Goal: Information Seeking & Learning: Learn about a topic

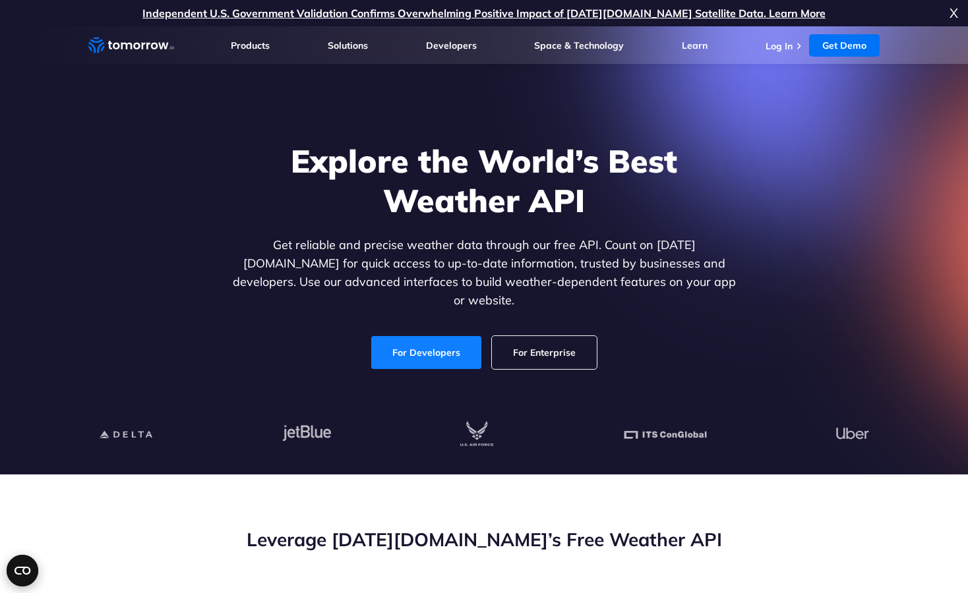
click at [454, 338] on link "For Developers" at bounding box center [426, 352] width 110 height 33
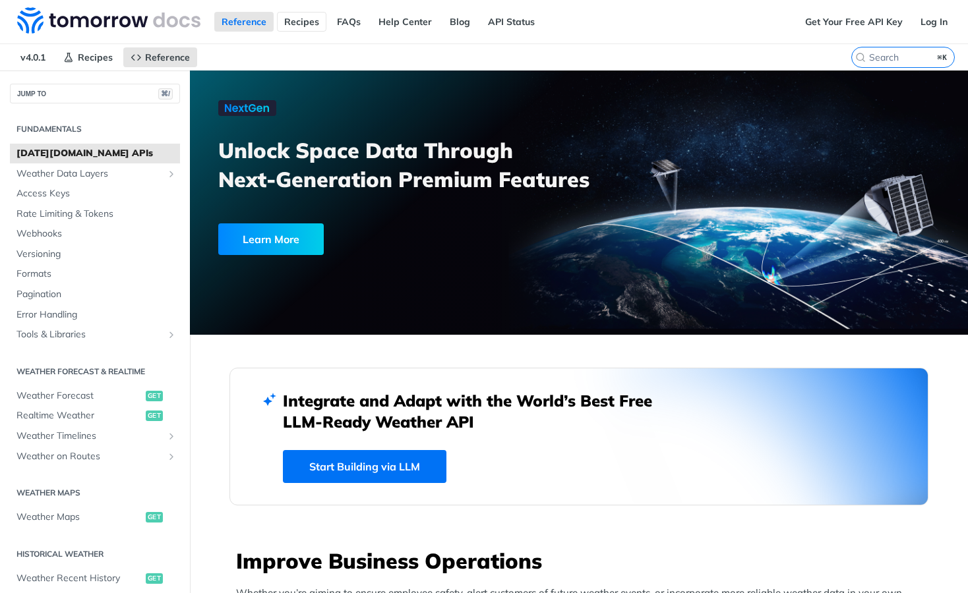
click at [297, 21] on link "Recipes" at bounding box center [301, 22] width 49 height 20
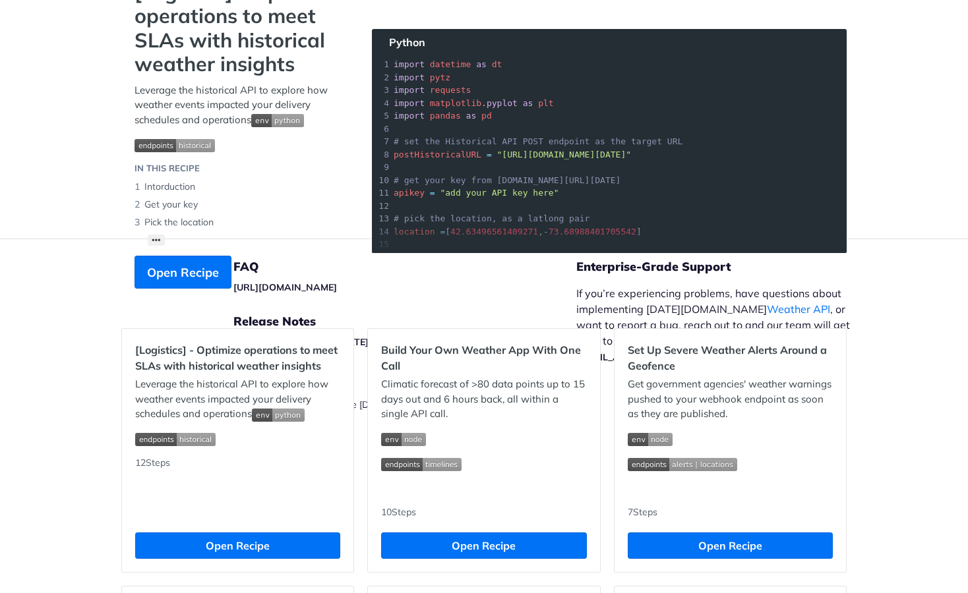
scroll to position [111, 0]
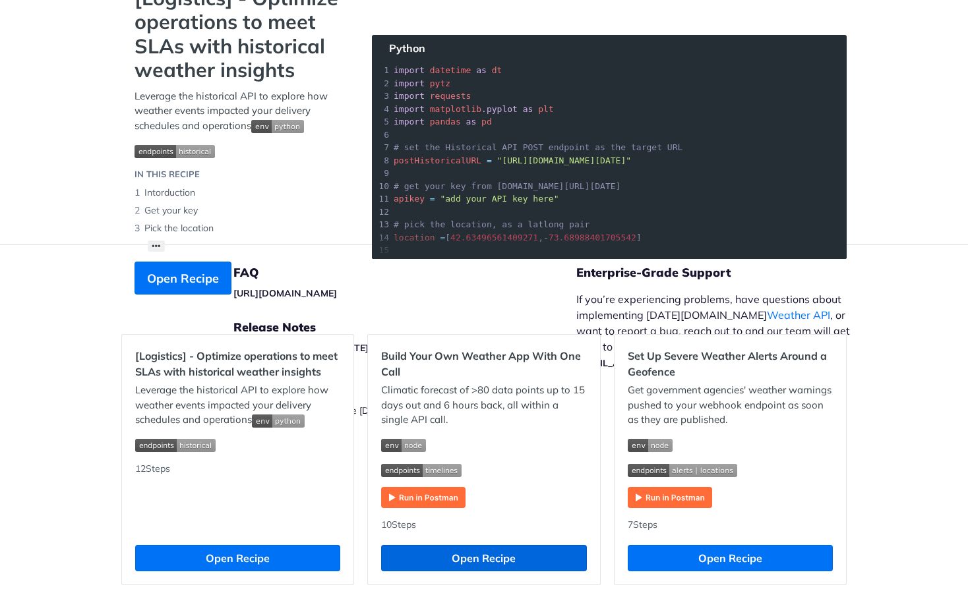
click at [471, 561] on button "Open Recipe" at bounding box center [483, 558] width 205 height 26
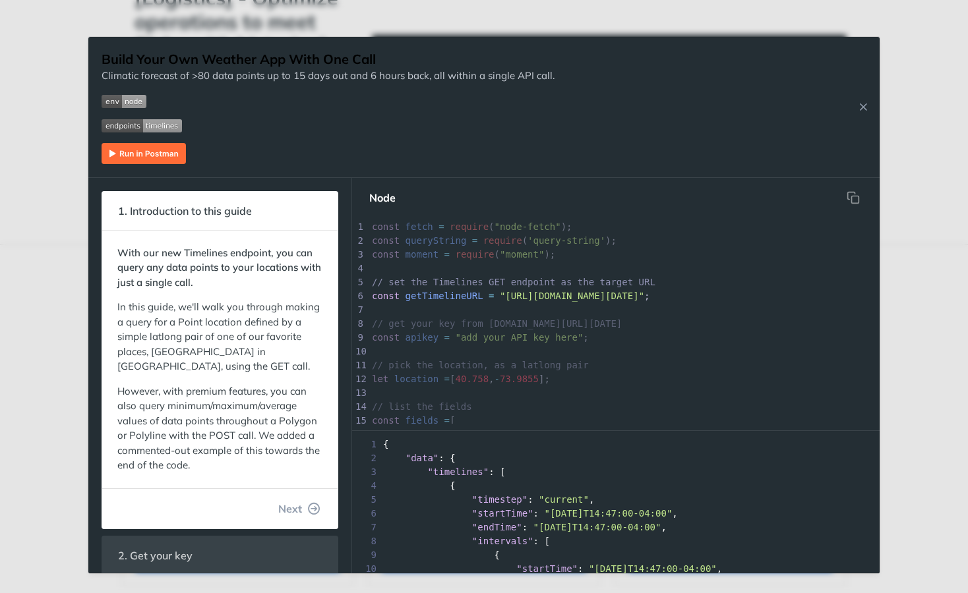
click at [906, 115] on div "Jump to Content Reference Recipes FAQs Help Center Blog API Status Recipes Refe…" at bounding box center [484, 296] width 968 height 593
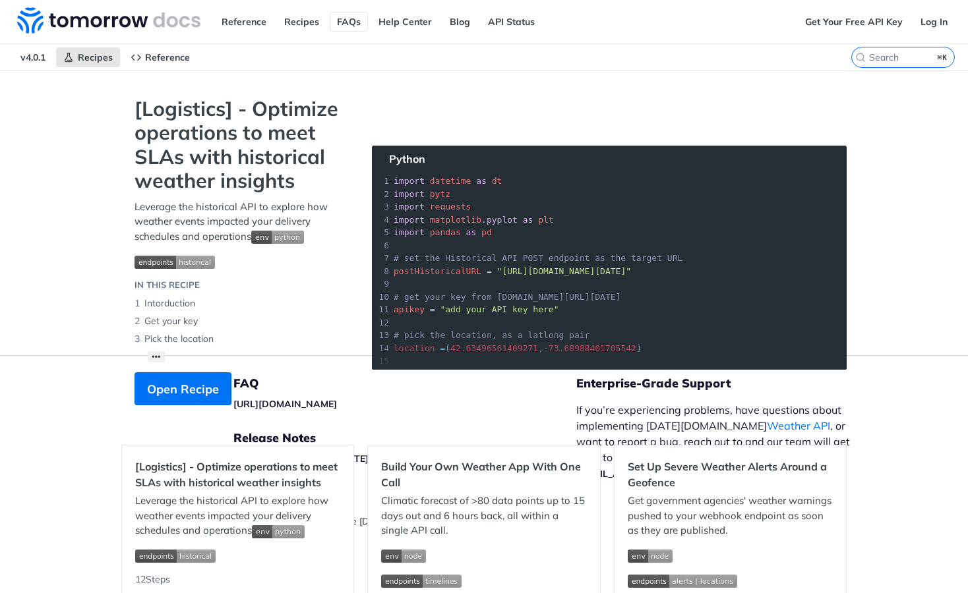
click at [344, 22] on link "FAQs" at bounding box center [349, 22] width 38 height 20
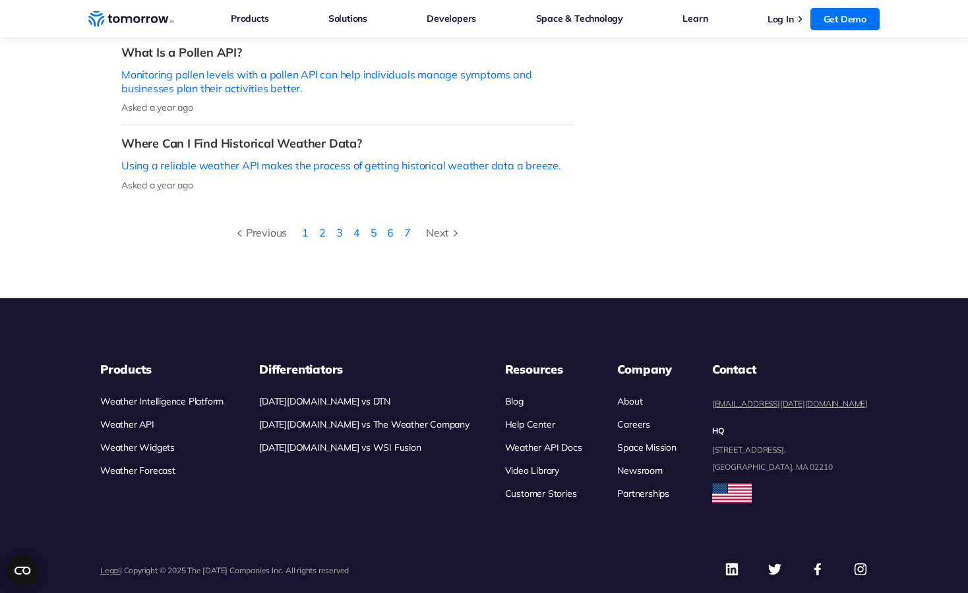
scroll to position [656, 0]
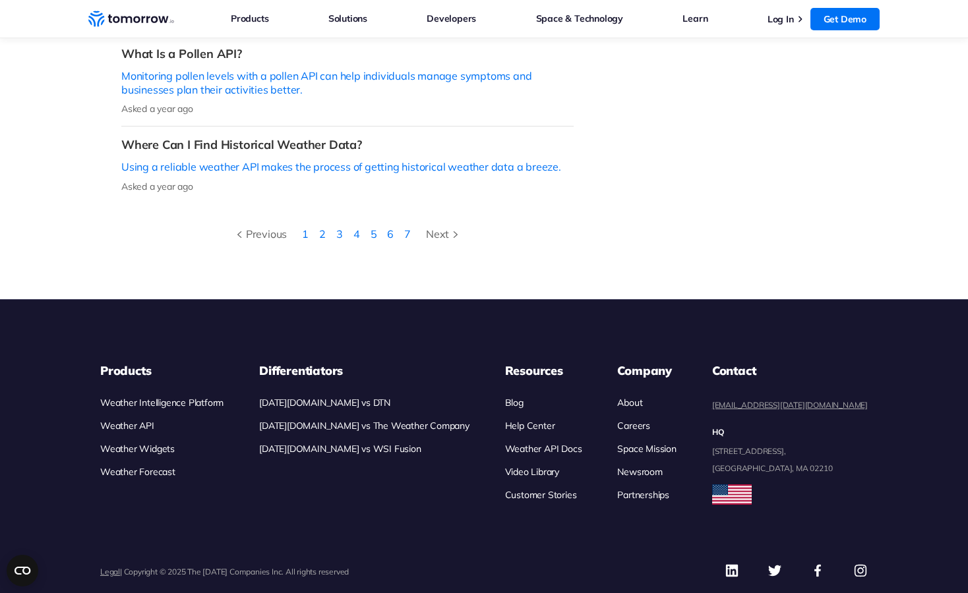
click at [141, 420] on link "Weather API" at bounding box center [127, 426] width 54 height 12
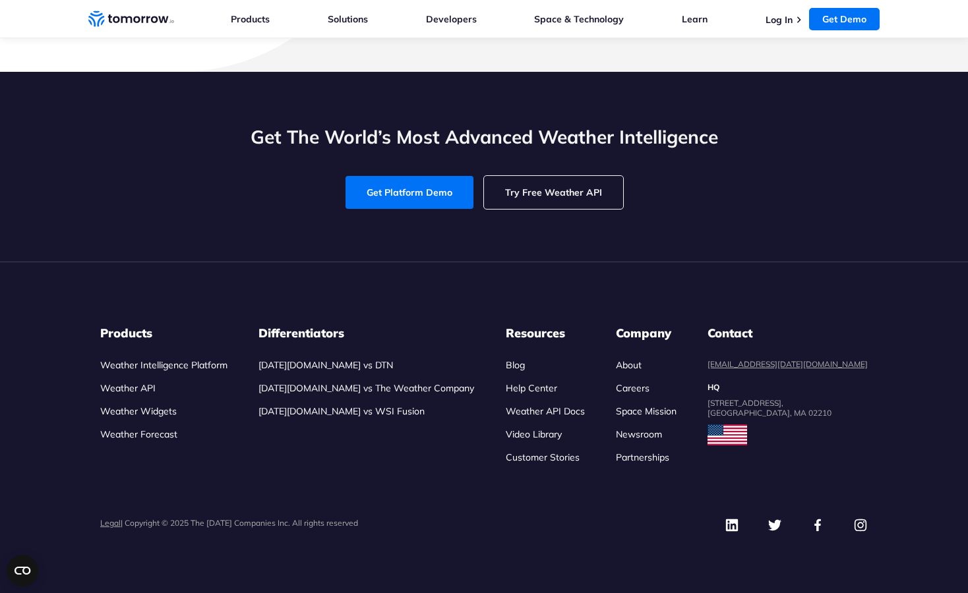
scroll to position [5354, 0]
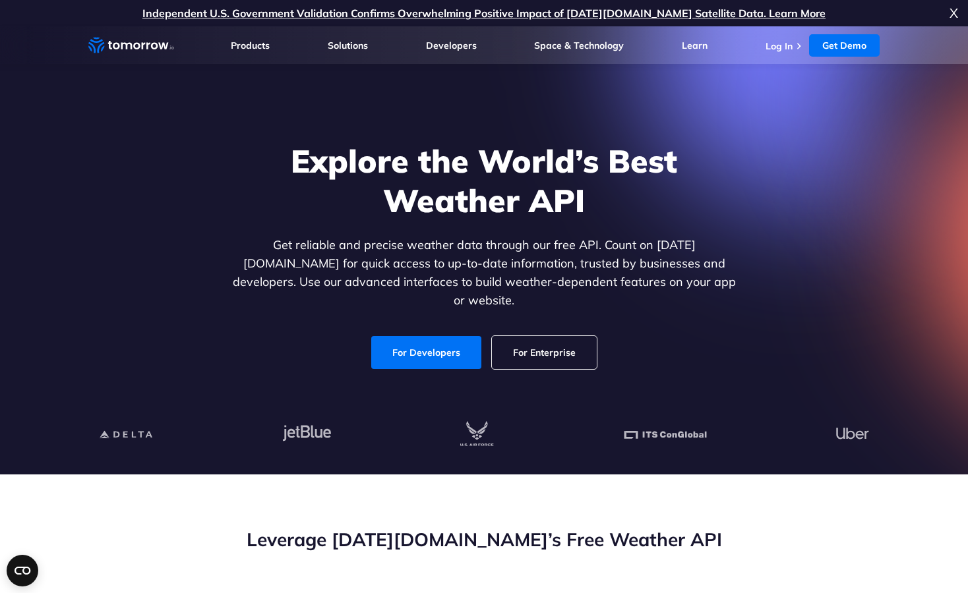
scroll to position [0, 0]
